Goal: Transaction & Acquisition: Purchase product/service

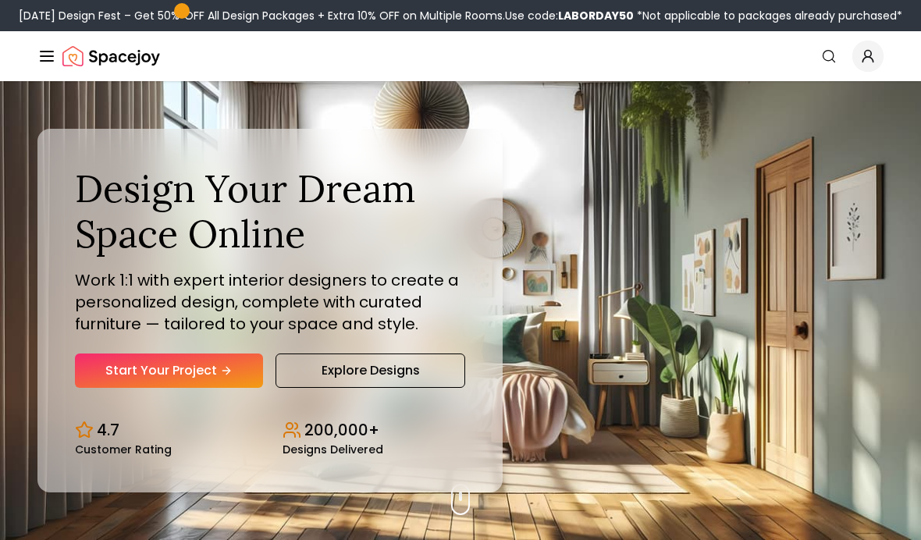
click at [235, 388] on link "Start Your Project" at bounding box center [169, 371] width 188 height 34
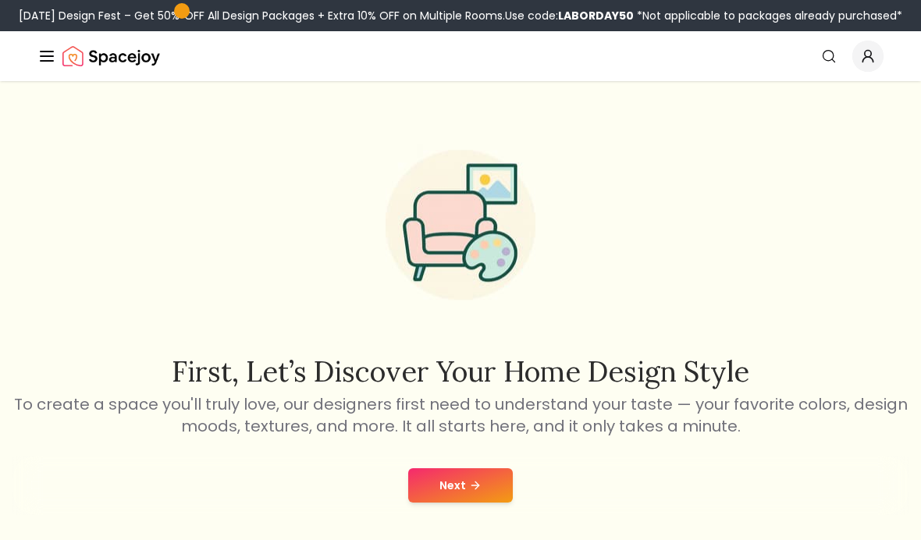
click at [479, 485] on icon at bounding box center [475, 485] width 12 height 12
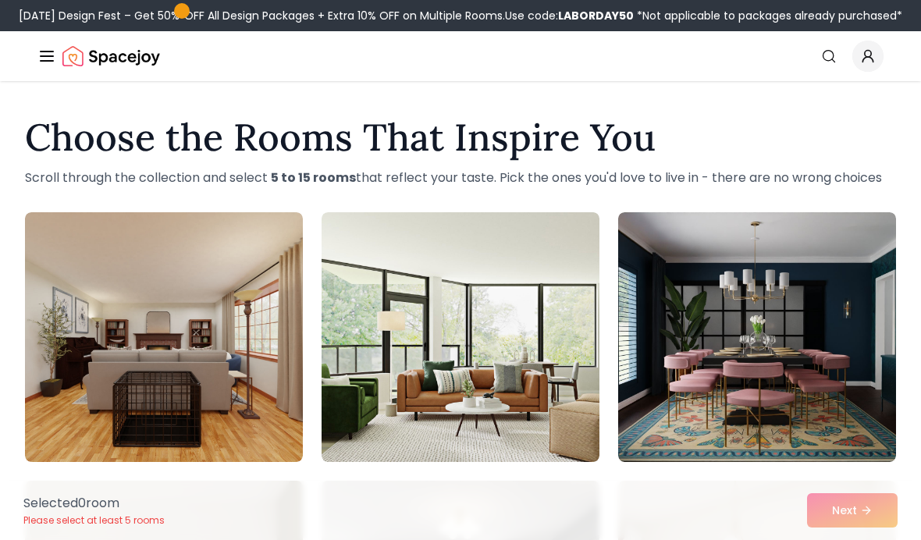
click at [184, 423] on img at bounding box center [164, 337] width 278 height 250
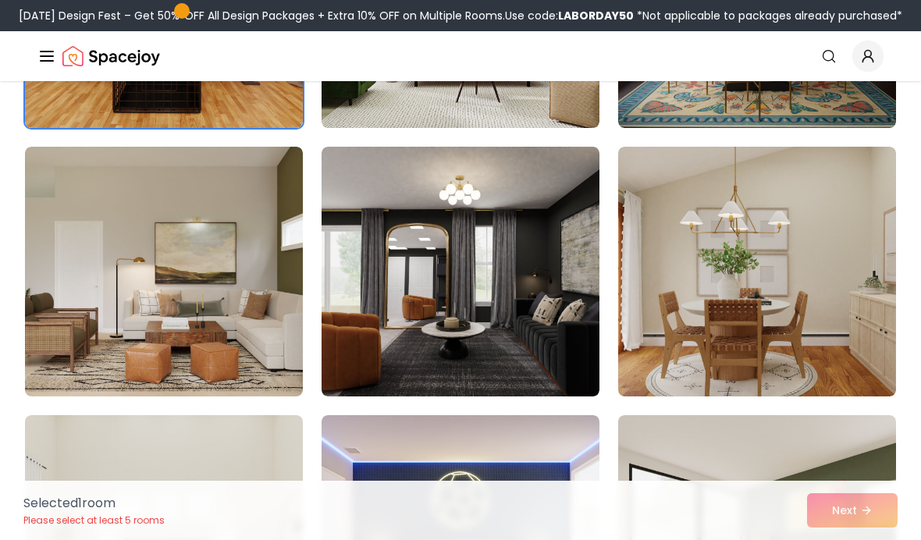
click at [545, 303] on img at bounding box center [461, 272] width 278 height 250
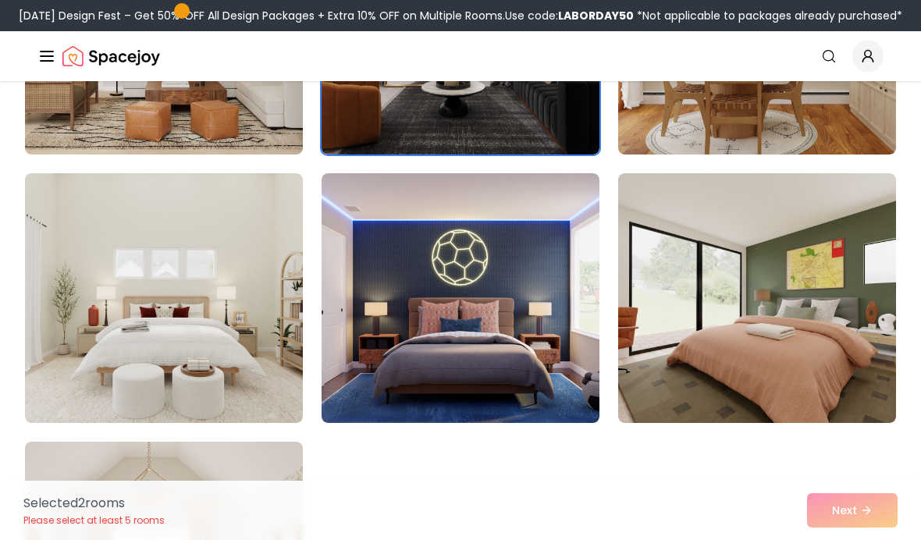
scroll to position [581, 0]
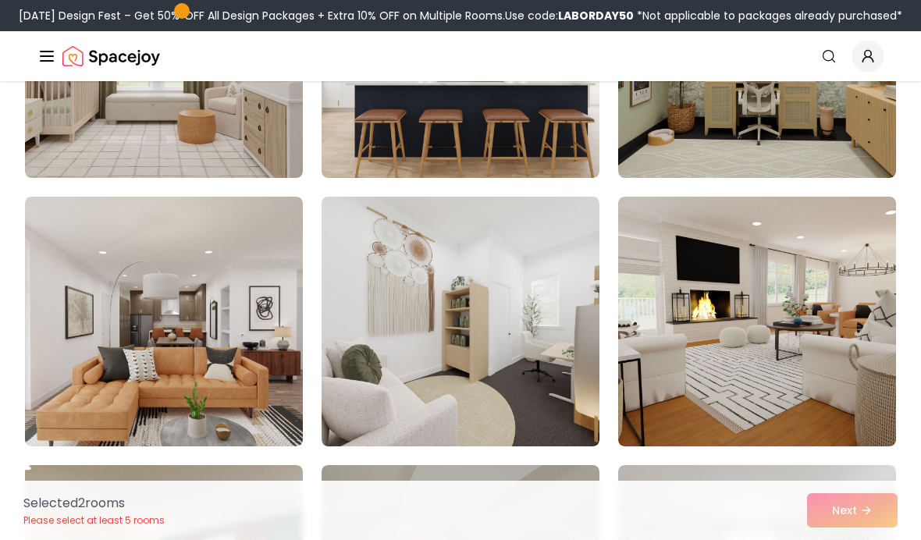
click at [826, 369] on img at bounding box center [757, 322] width 278 height 250
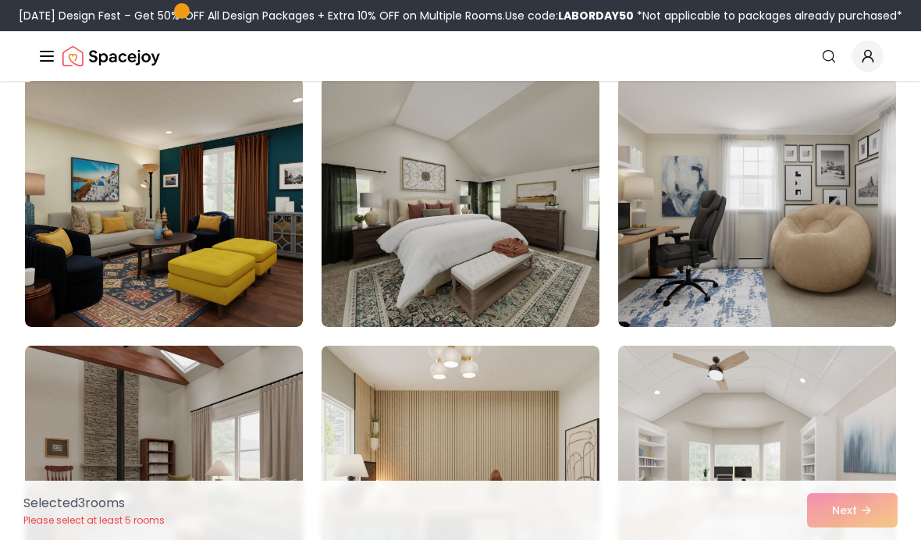
scroll to position [1755, 0]
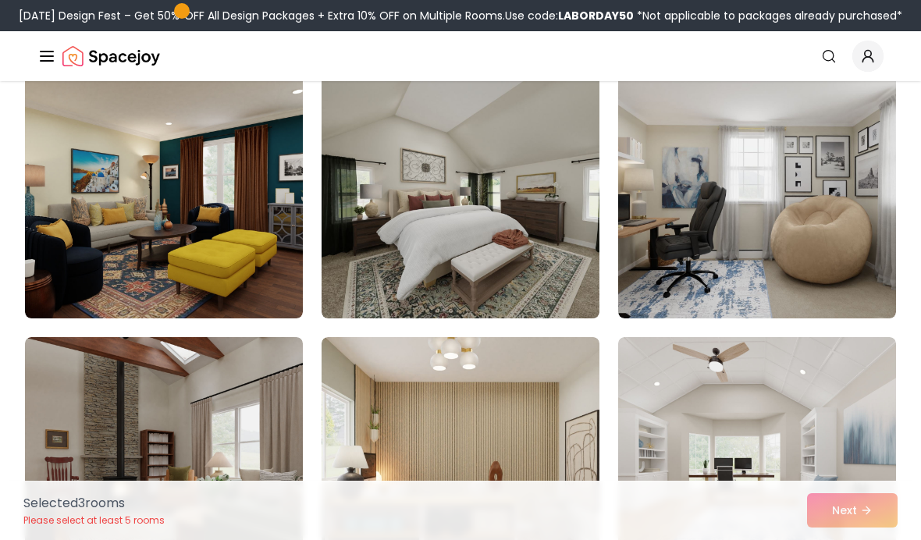
click at [866, 260] on img at bounding box center [757, 194] width 278 height 250
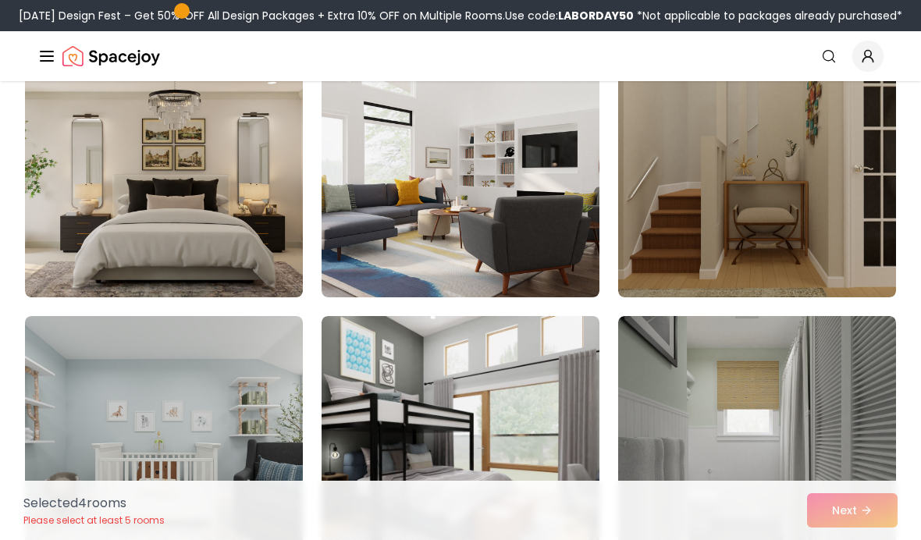
scroll to position [2347, 0]
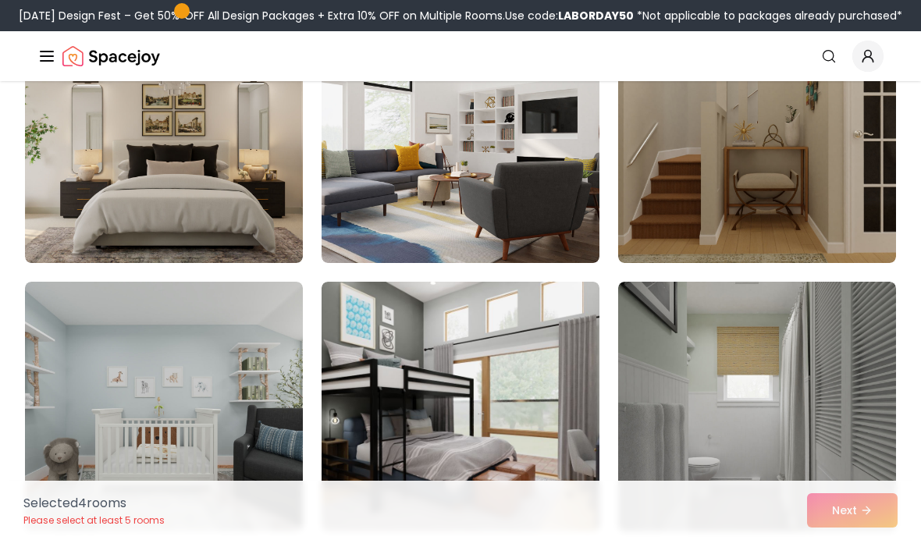
click at [517, 210] on img at bounding box center [461, 138] width 278 height 250
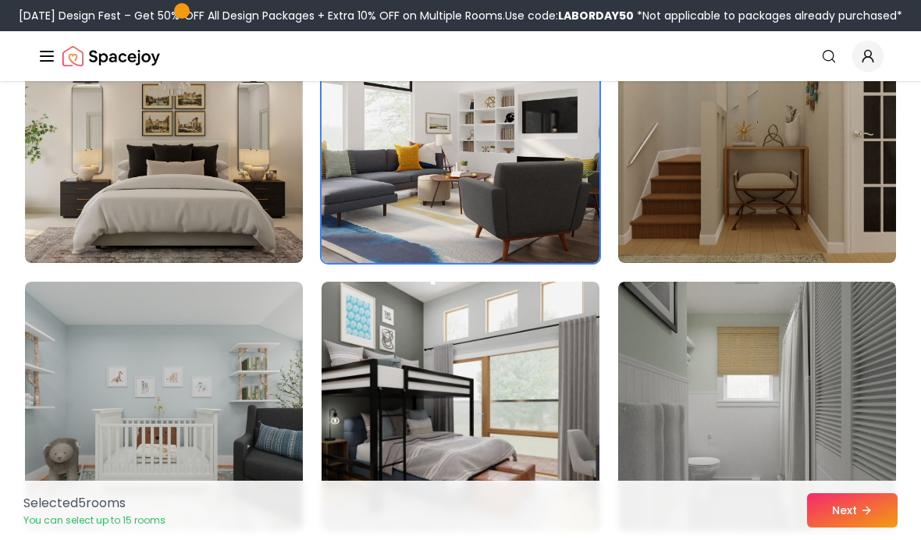
click at [850, 504] on button "Next" at bounding box center [852, 510] width 91 height 34
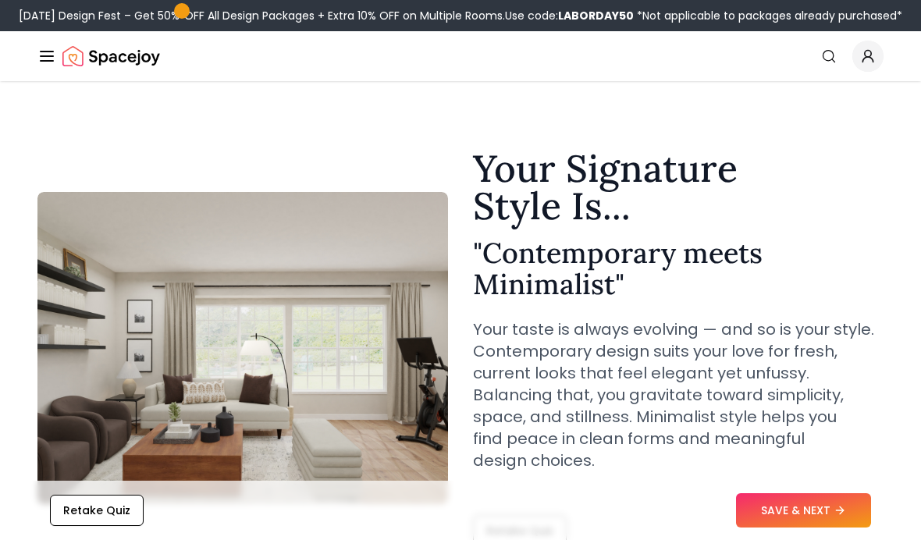
click at [820, 493] on button "SAVE & NEXT" at bounding box center [803, 510] width 135 height 34
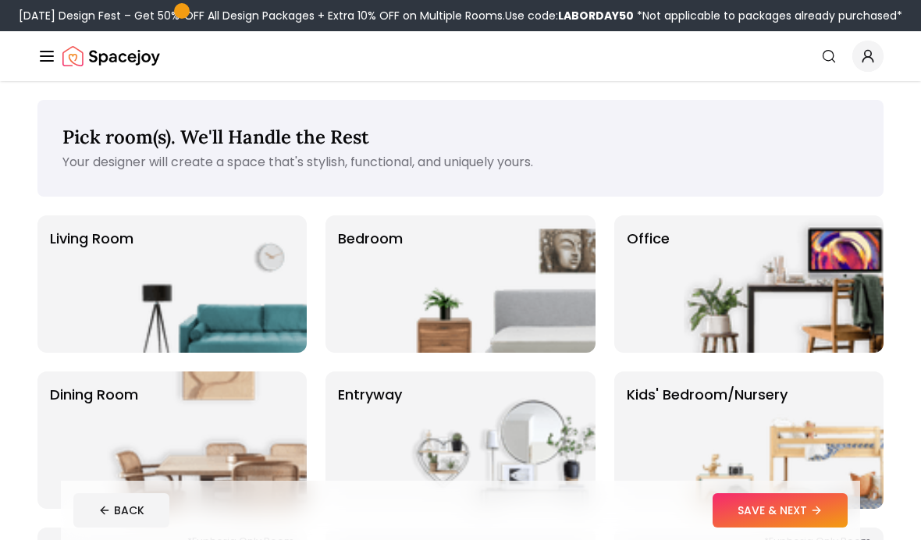
click at [806, 511] on button "SAVE & NEXT" at bounding box center [780, 510] width 135 height 34
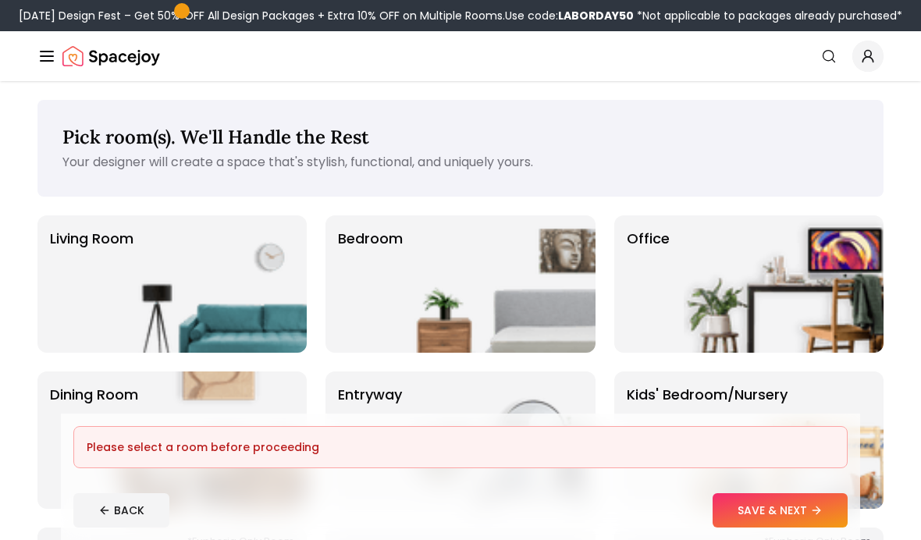
click at [548, 316] on img at bounding box center [496, 283] width 200 height 137
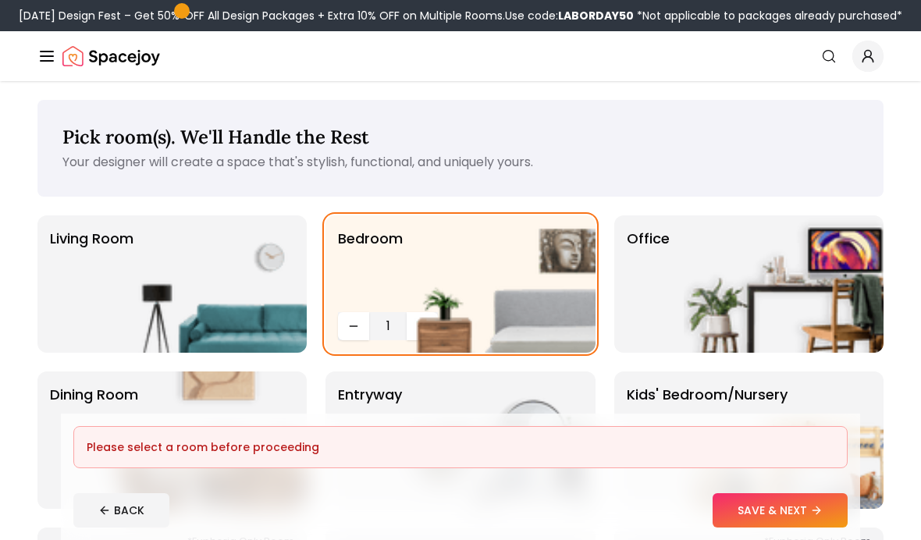
click at [812, 508] on icon at bounding box center [816, 510] width 12 height 12
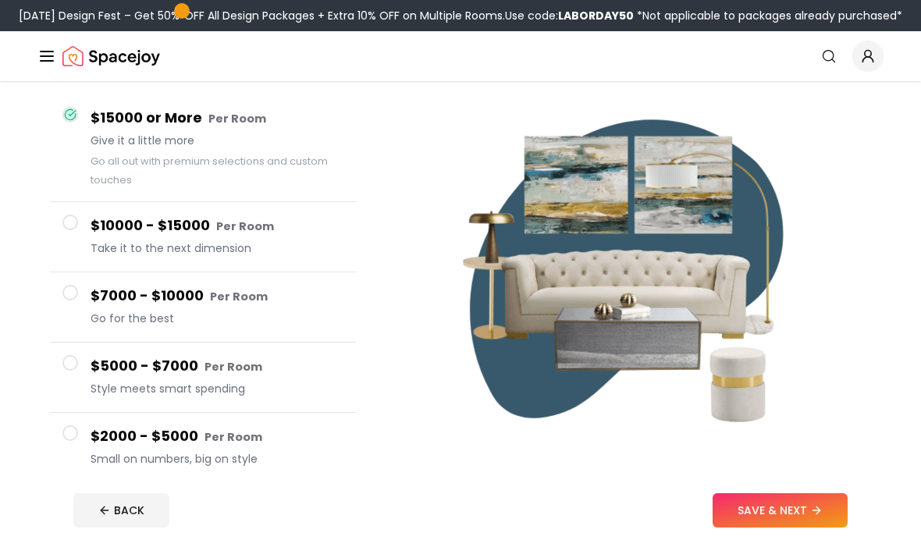
scroll to position [134, 0]
click at [781, 499] on button "SAVE & NEXT" at bounding box center [780, 510] width 135 height 34
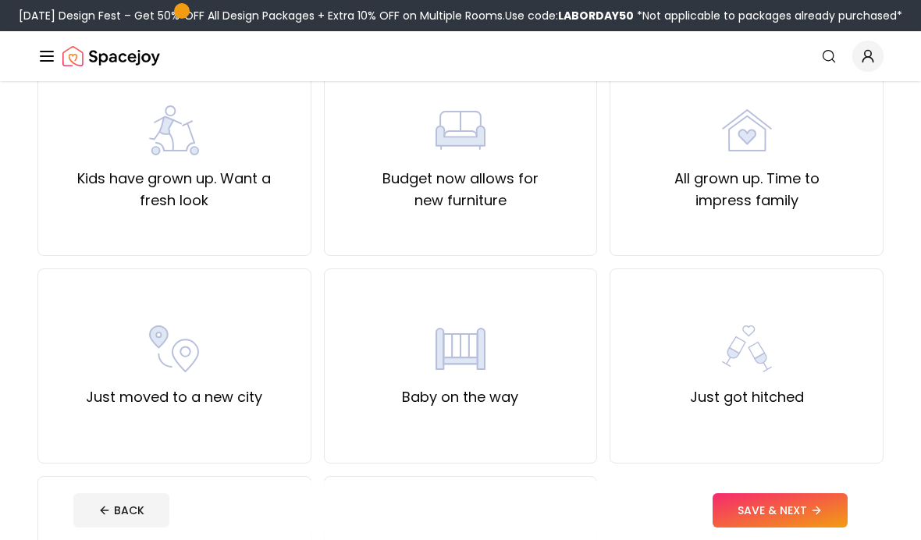
scroll to position [414, 0]
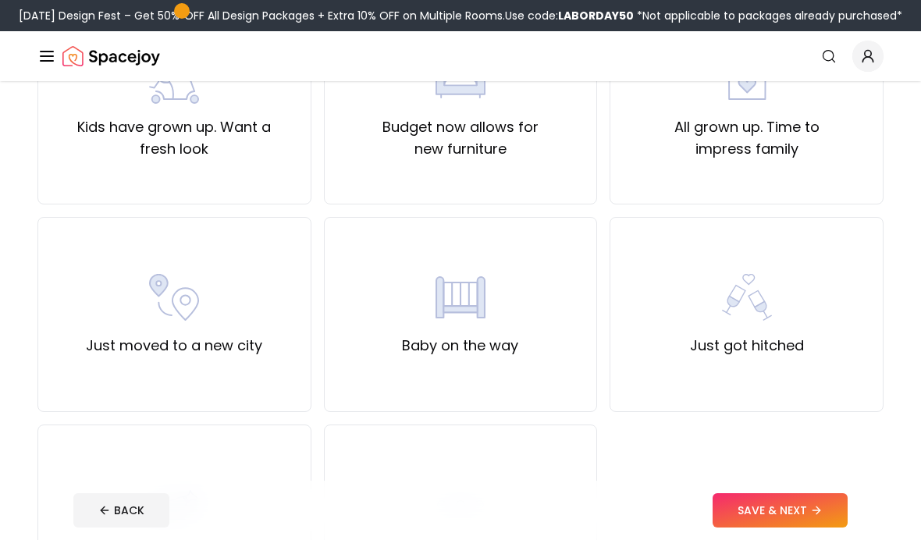
click at [224, 194] on div "Kids have grown up. Want a fresh look" at bounding box center [174, 106] width 274 height 195
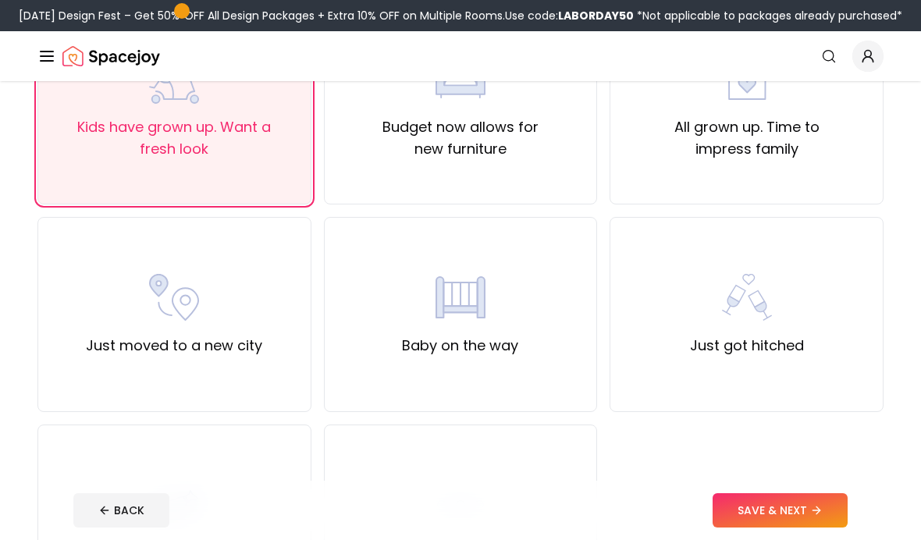
click at [809, 512] on button "SAVE & NEXT" at bounding box center [780, 510] width 135 height 34
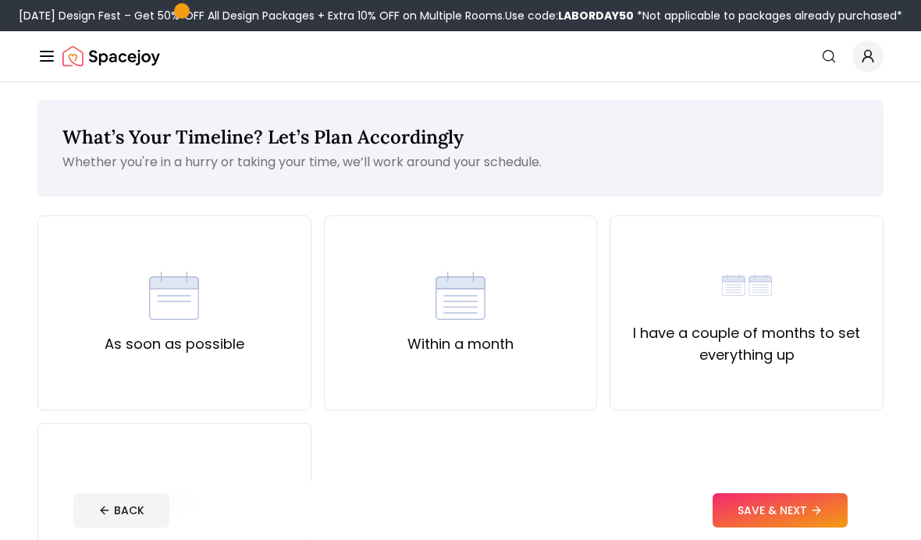
click at [535, 362] on div "Within a month" at bounding box center [461, 312] width 274 height 195
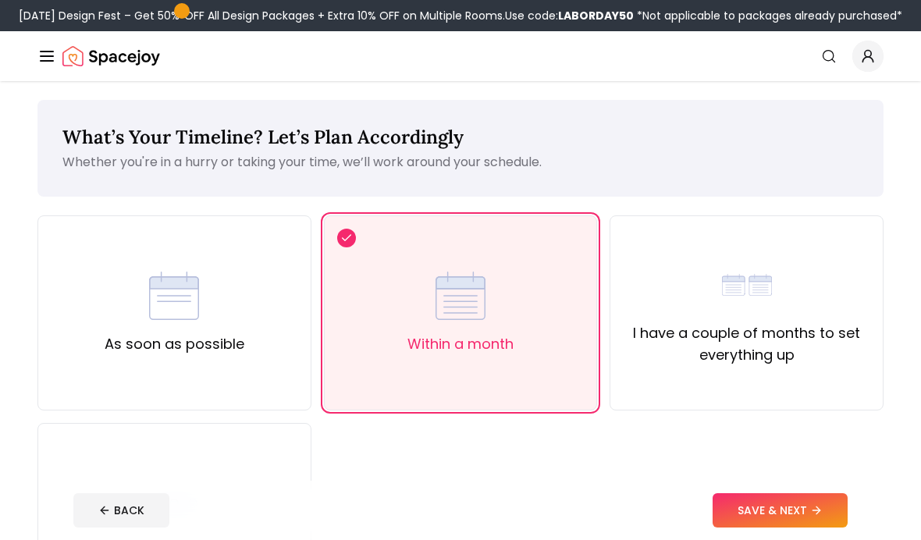
click at [813, 510] on icon at bounding box center [815, 510] width 7 height 0
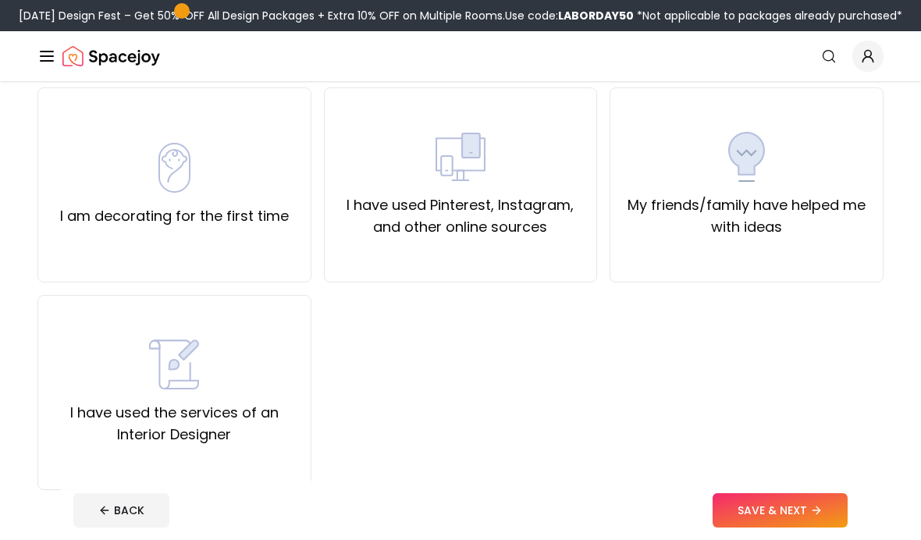
scroll to position [135, 0]
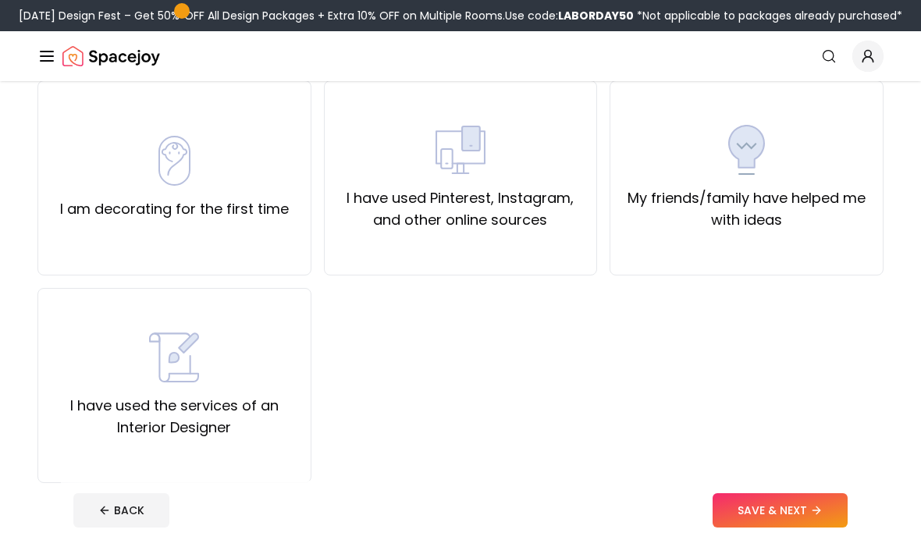
click at [851, 244] on div "My friends/family have helped me with ideas" at bounding box center [747, 177] width 274 height 195
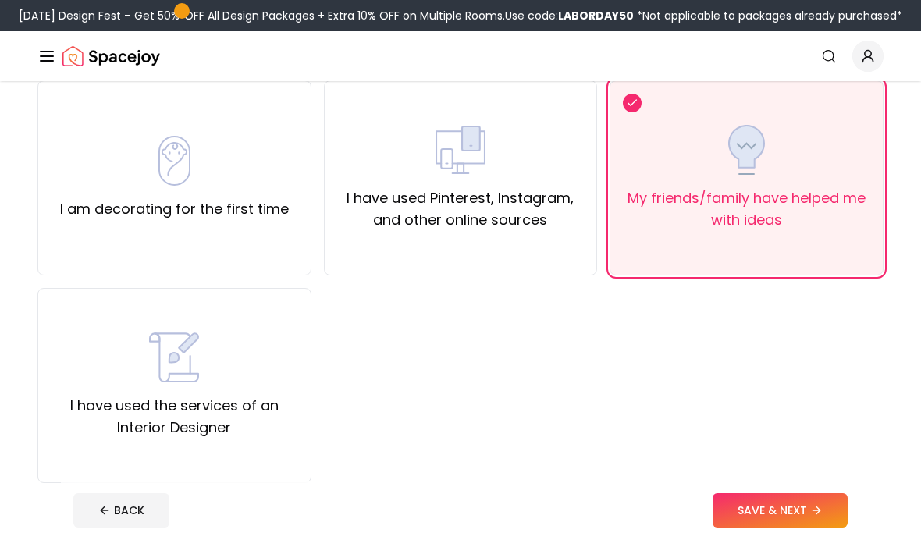
click at [801, 515] on button "SAVE & NEXT" at bounding box center [780, 510] width 135 height 34
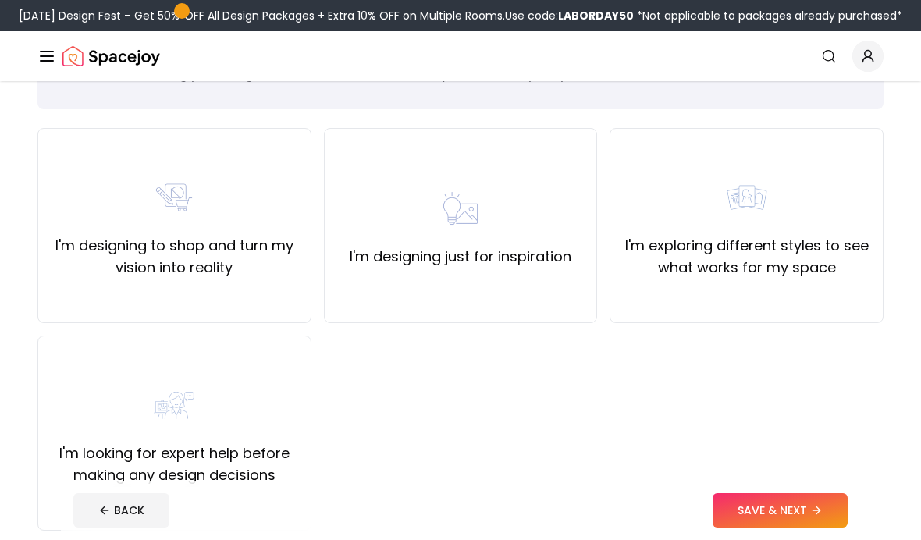
scroll to position [85, 0]
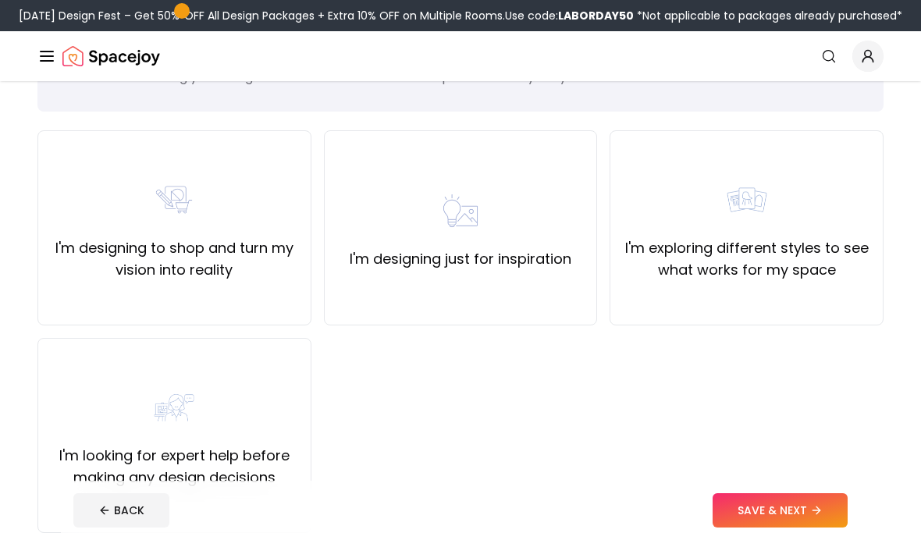
click at [722, 295] on div "I'm exploring different styles to see what works for my space" at bounding box center [747, 227] width 274 height 195
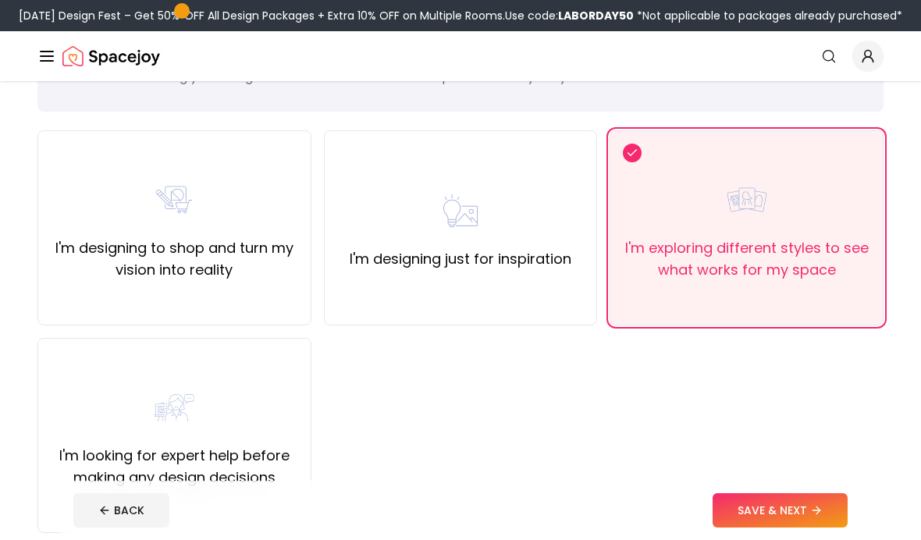
click at [785, 506] on button "SAVE & NEXT" at bounding box center [780, 510] width 135 height 34
